Goal: Feedback & Contribution: Submit feedback/report problem

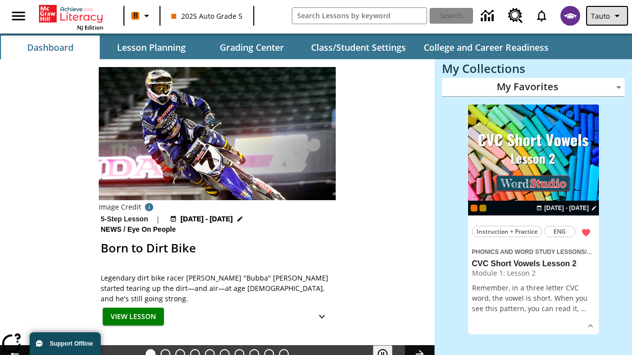
click at [608, 16] on span "Tauto" at bounding box center [600, 16] width 19 height 10
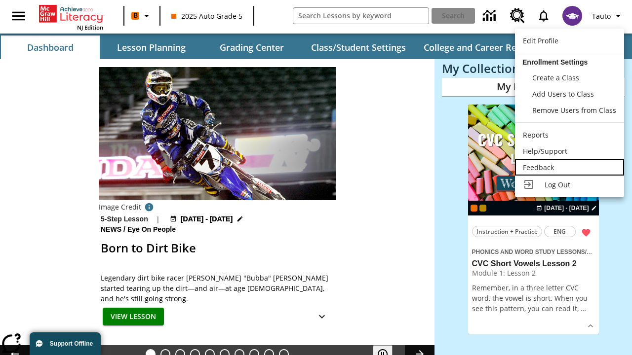
click at [569, 167] on div "Feedback" at bounding box center [569, 167] width 93 height 10
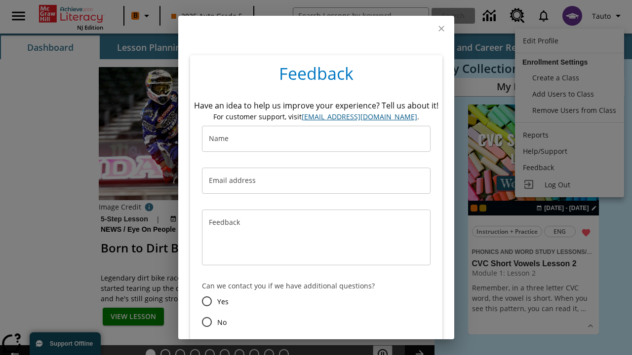
click at [264, 348] on button "Submit" at bounding box center [264, 357] width 40 height 18
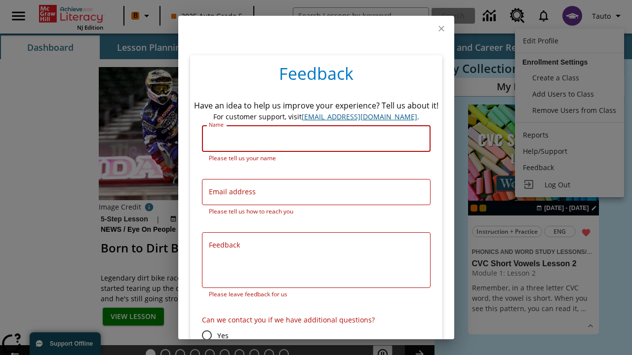
scroll to position [49, 0]
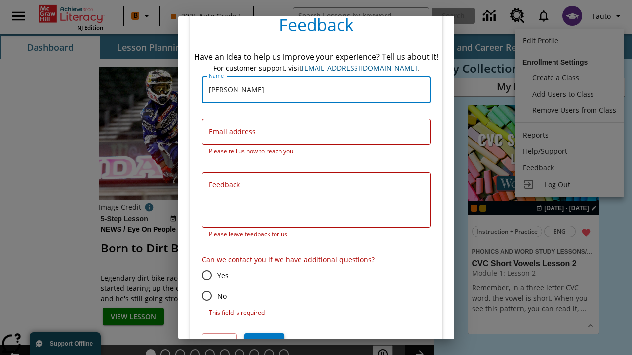
type input "[PERSON_NAME]"
type input "[EMAIL_ADDRESS][DOMAIN_NAME]"
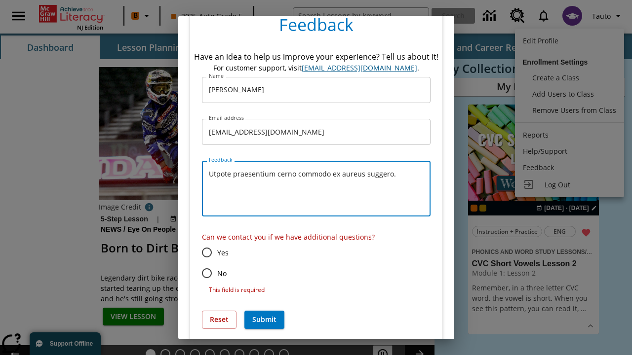
type textarea "Utpote praesentium cerno commodo ex aureus suggero."
click at [206, 273] on input "No" at bounding box center [206, 273] width 21 height 21
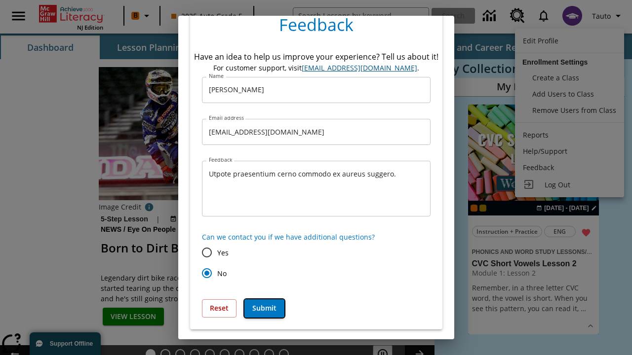
click at [264, 308] on button "Submit" at bounding box center [264, 309] width 40 height 18
radio input "false"
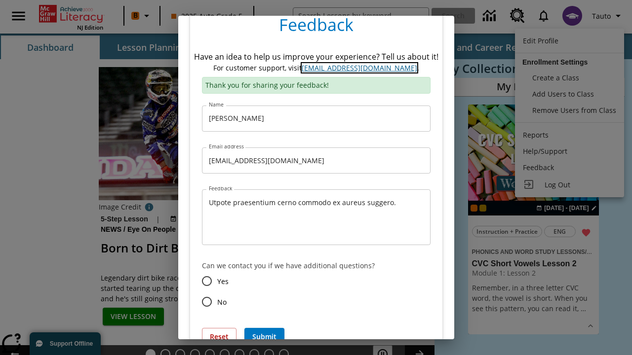
click at [359, 68] on link "[EMAIL_ADDRESS][DOMAIN_NAME]" at bounding box center [360, 67] width 116 height 9
